Goal: Go to known website: Go to known website

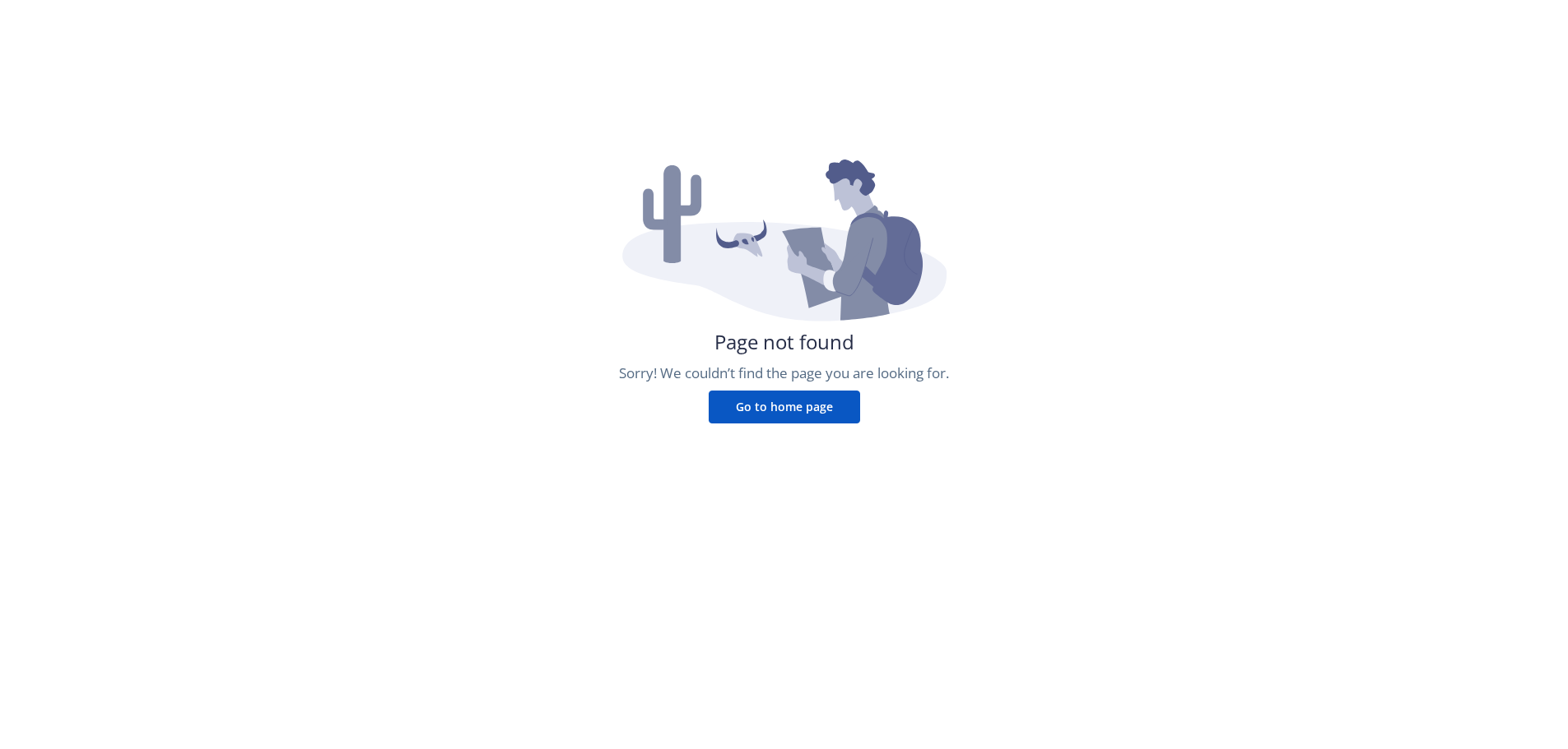
click at [818, 404] on button "Go to home page" at bounding box center [784, 407] width 152 height 33
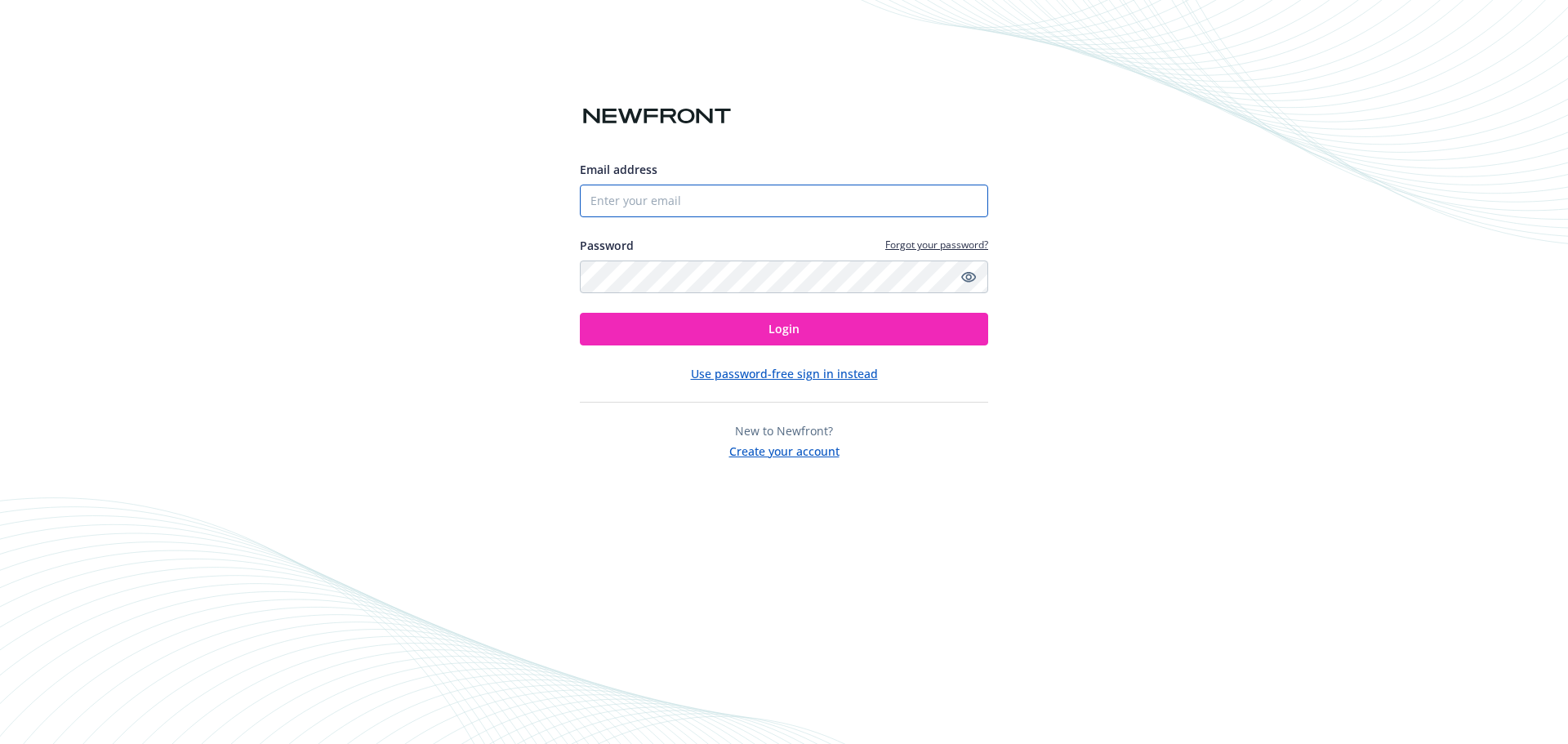
click at [676, 203] on input "Email address" at bounding box center [784, 200] width 408 height 33
type input "[PERSON_NAME][EMAIL_ADDRESS][PERSON_NAME][DOMAIN_NAME]"
click at [580, 313] on button "Login" at bounding box center [784, 329] width 408 height 33
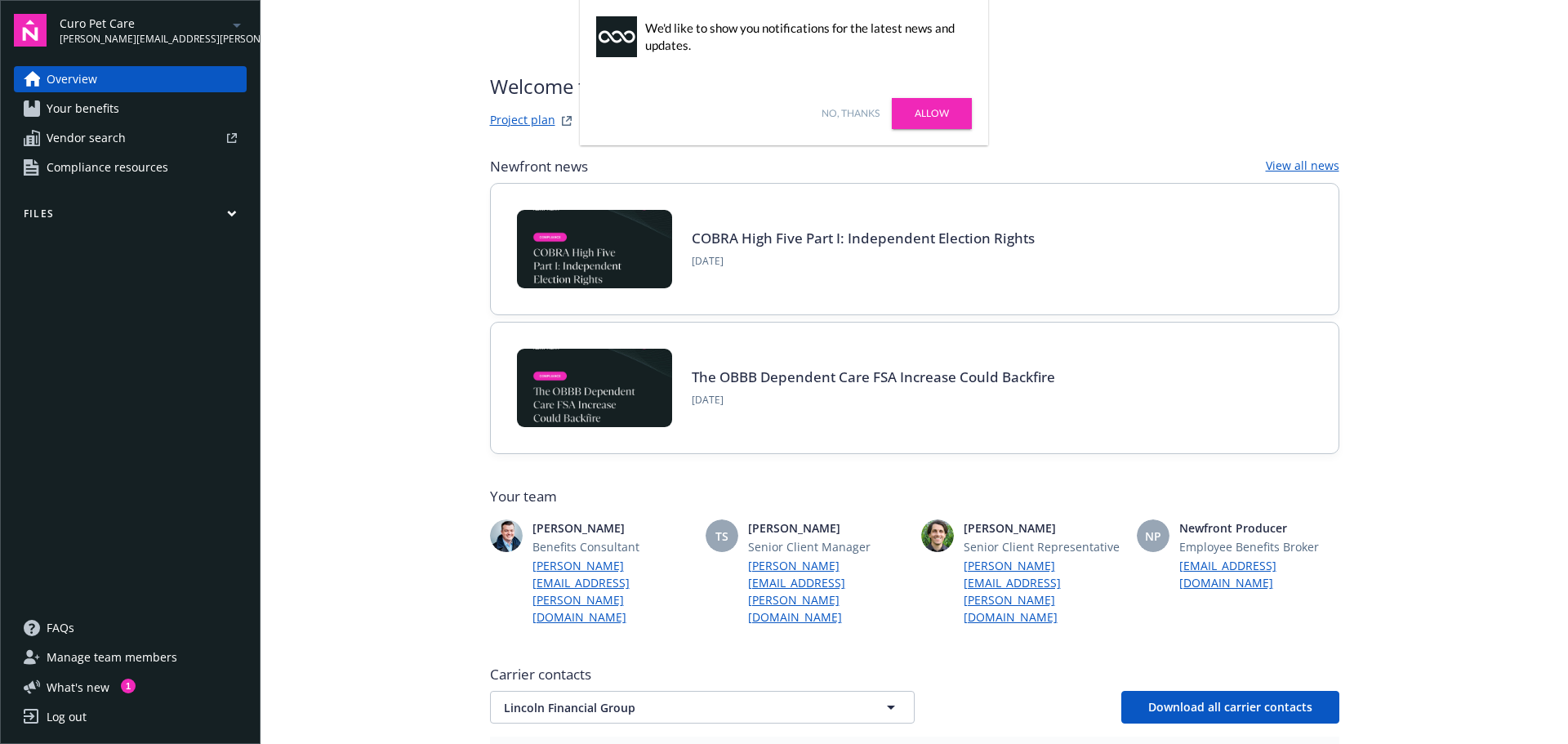
click at [160, 34] on span "[PERSON_NAME][EMAIL_ADDRESS][PERSON_NAME][DOMAIN_NAME]" at bounding box center [143, 40] width 167 height 15
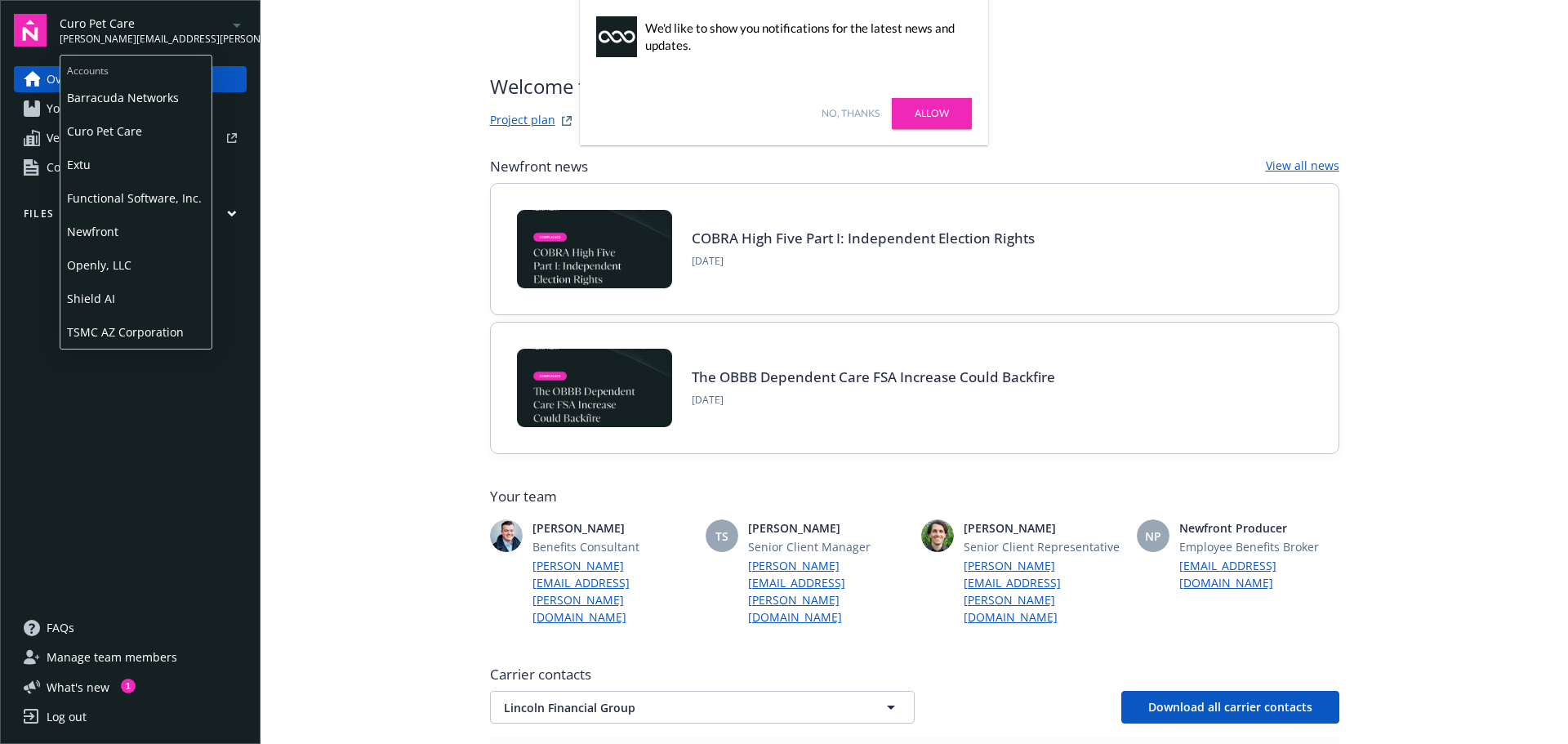
click at [119, 276] on span "Openly, LLC" at bounding box center [135, 265] width 138 height 34
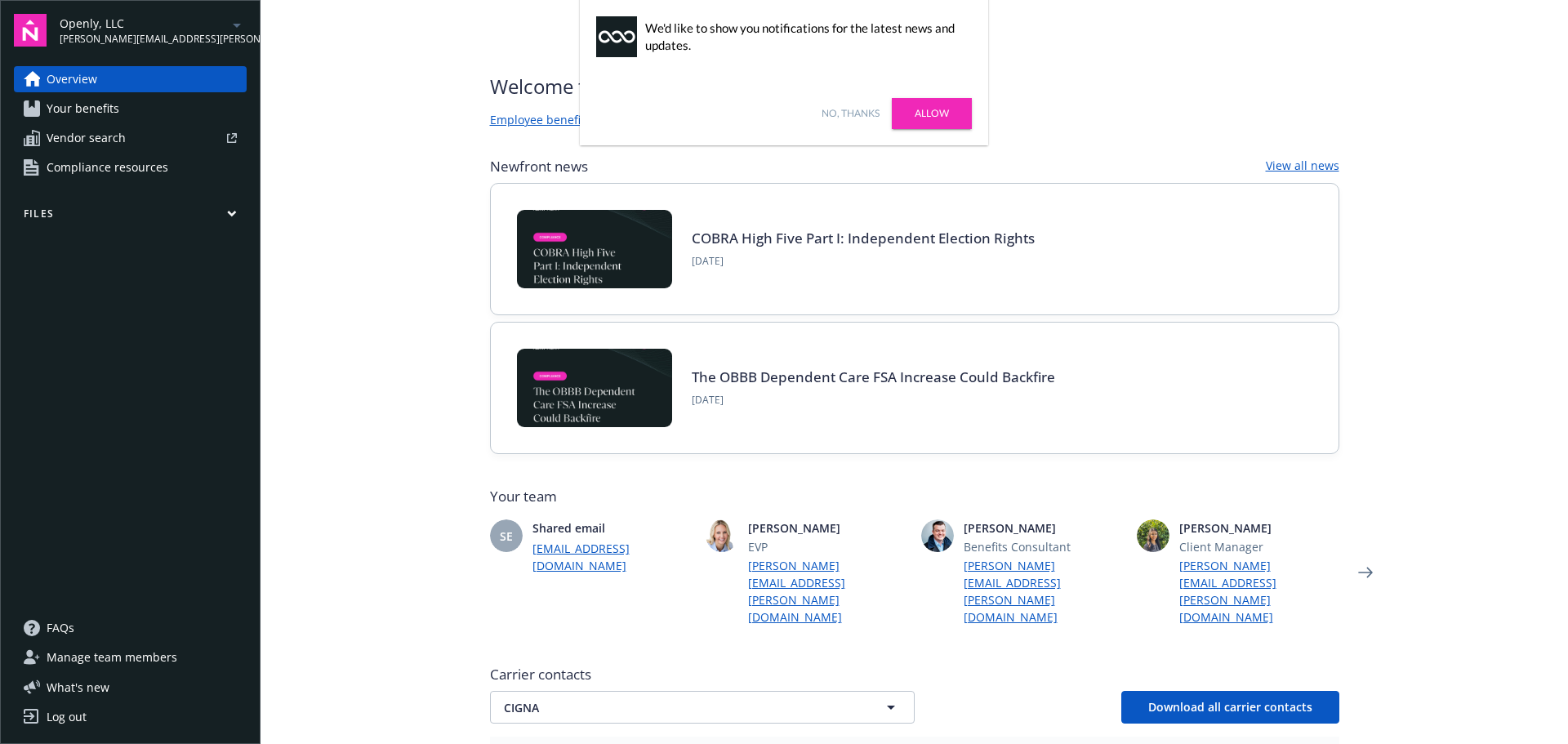
click at [938, 103] on link "Allow" at bounding box center [931, 113] width 80 height 31
